Goal: Navigation & Orientation: Find specific page/section

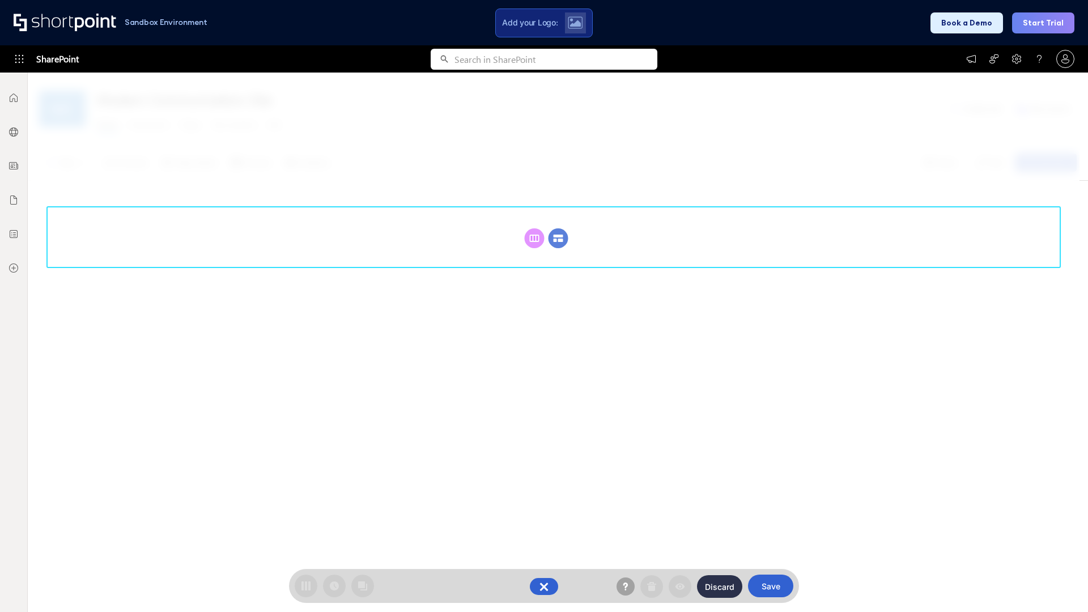
click at [558, 238] on circle at bounding box center [558, 238] width 20 height 20
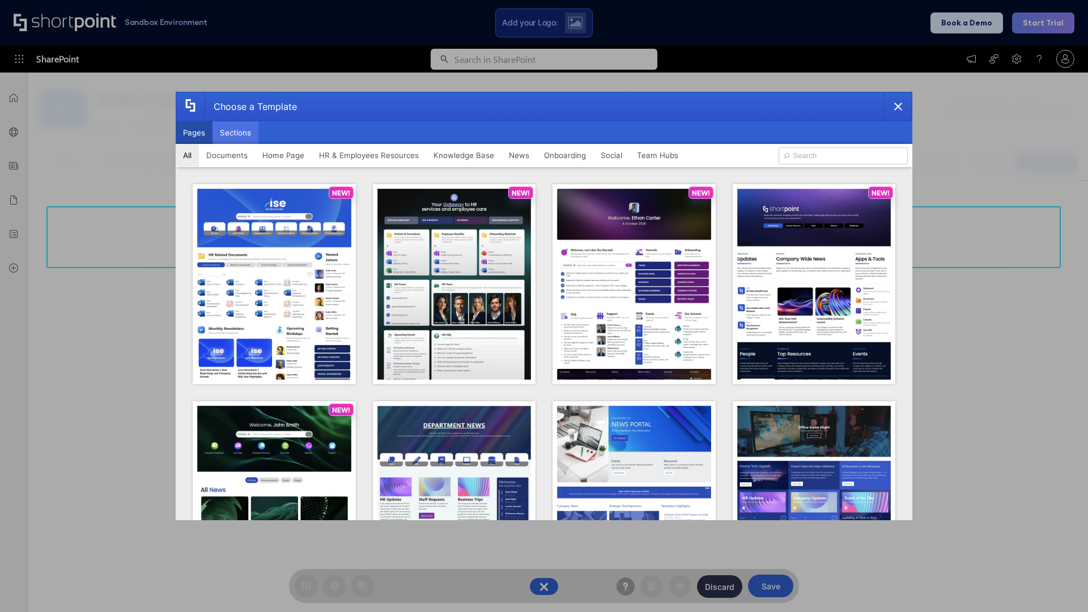
click at [235, 133] on button "Sections" at bounding box center [235, 132] width 46 height 23
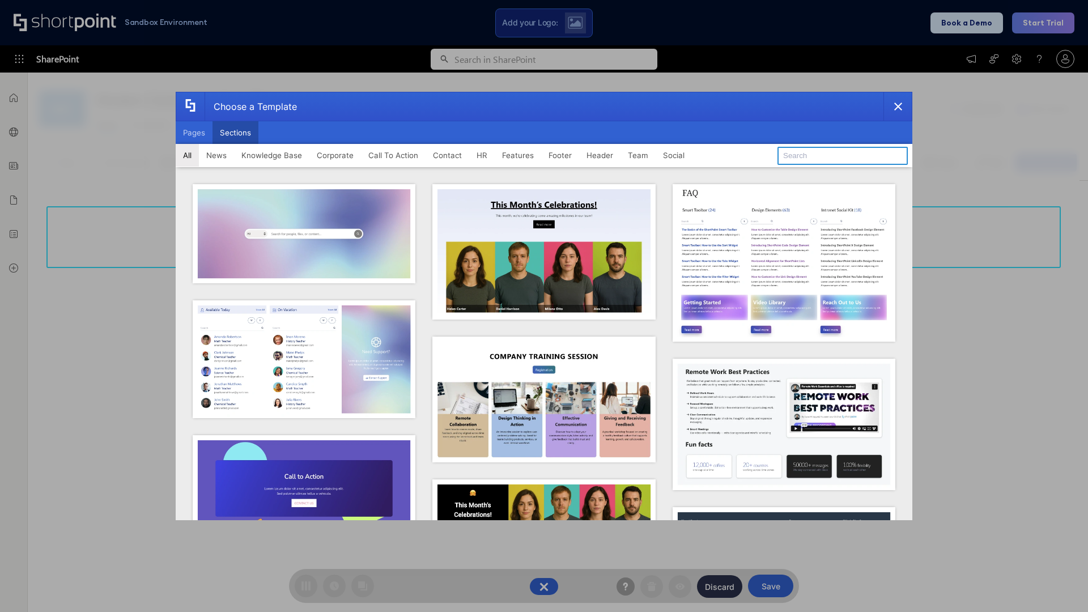
type input "Teams Kit 1"
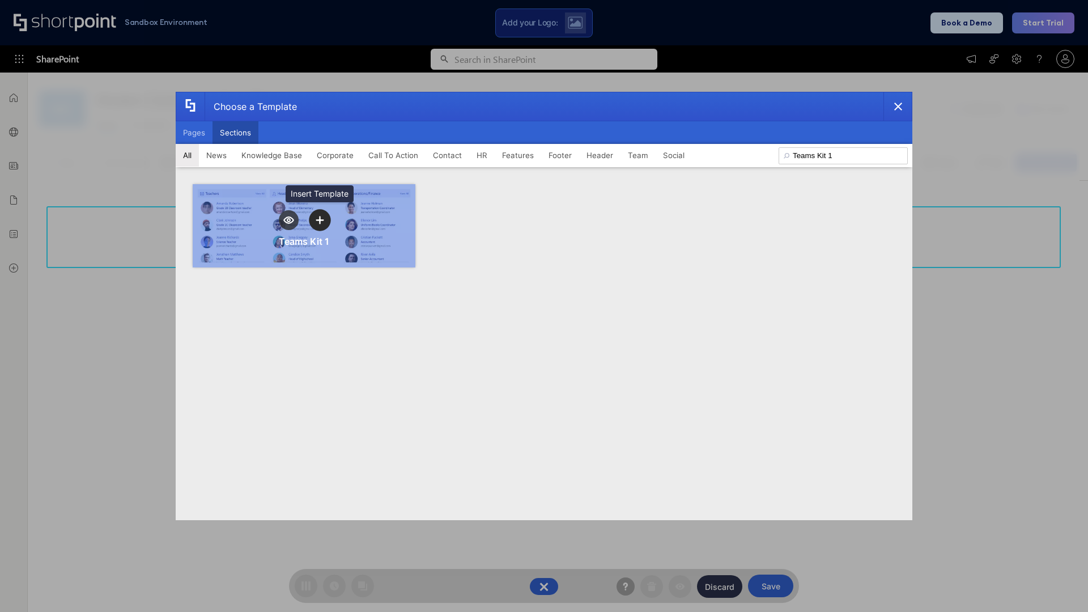
click at [319, 220] on icon "template selector" at bounding box center [320, 220] width 8 height 8
